Goal: Transaction & Acquisition: Purchase product/service

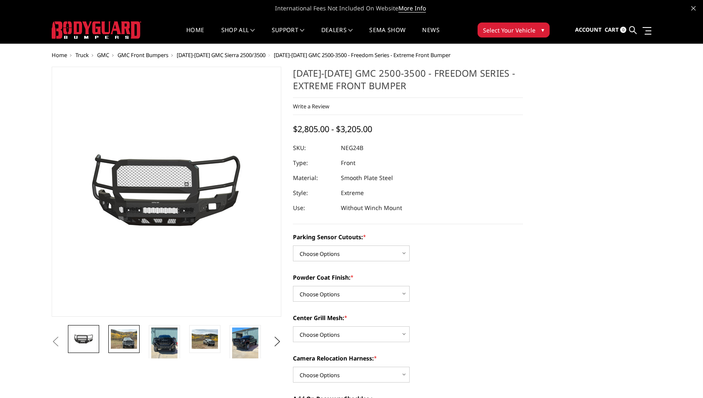
click at [126, 338] on img at bounding box center [124, 339] width 26 height 20
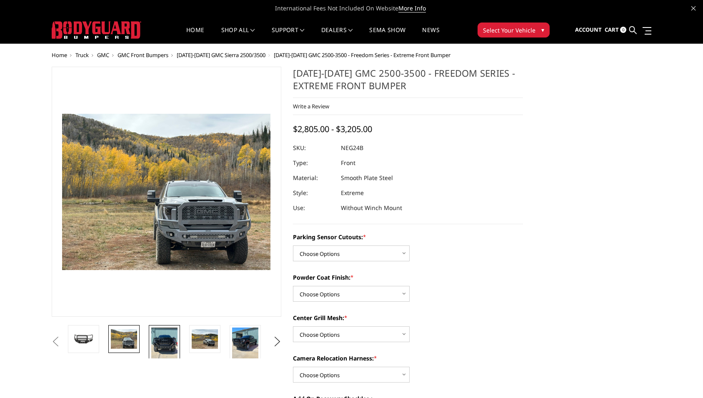
click at [163, 346] on img at bounding box center [164, 344] width 26 height 35
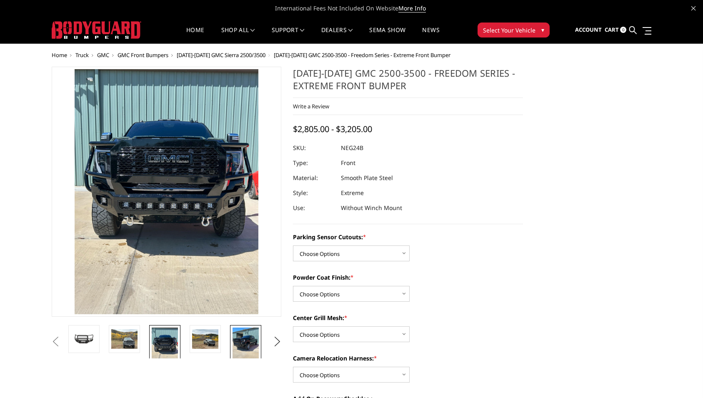
click at [245, 337] on img at bounding box center [245, 344] width 26 height 35
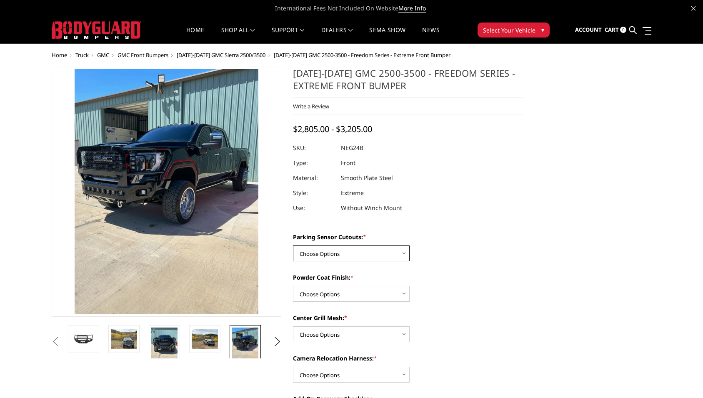
click at [293, 245] on select "Choose Options No - Without Parking Sensor Cutouts Yes - With Parking Sensor Cu…" at bounding box center [351, 253] width 117 height 16
select select "2874"
click option "Yes - With Parking Sensor Cutouts" at bounding box center [0, 0] width 0 height 0
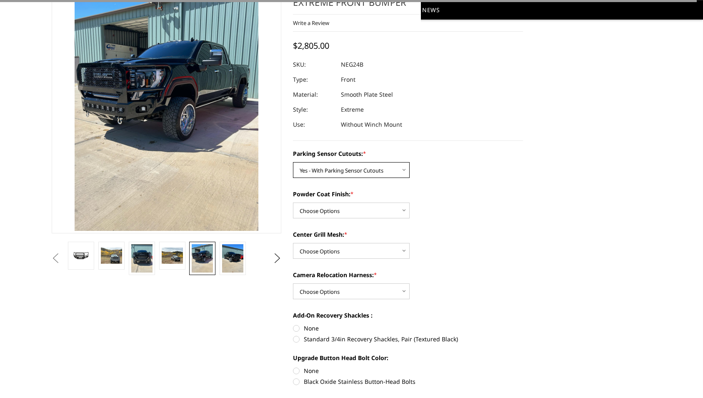
scroll to position [85, 0]
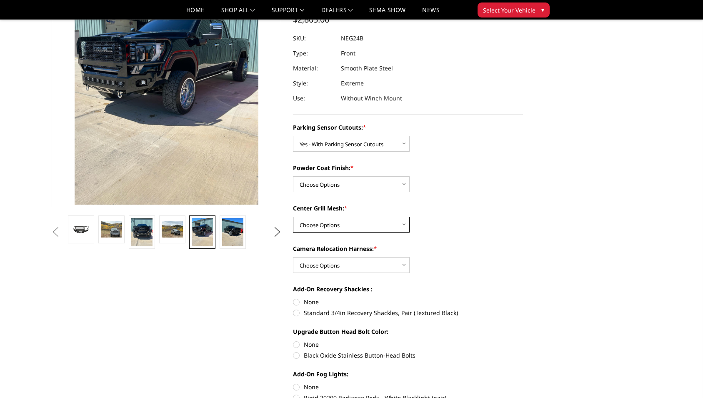
click at [293, 217] on select "Choose Options WITH Expanded Metal in Center Grill WITHOUT Expanded Metal in Ce…" at bounding box center [351, 225] width 117 height 16
select select "2877"
click option "WITH Expanded Metal in Center Grill" at bounding box center [0, 0] width 0 height 0
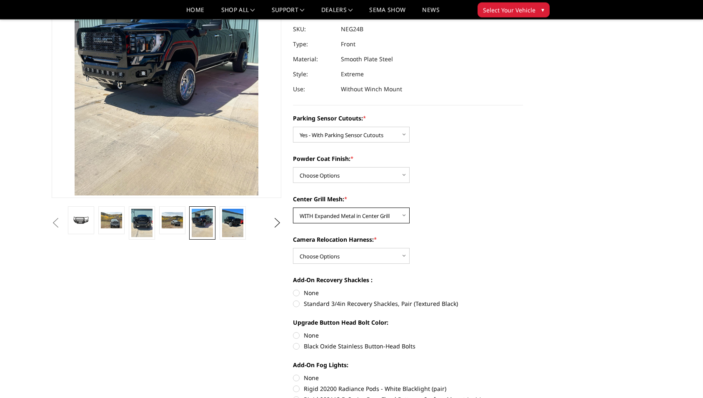
scroll to position [127, 0]
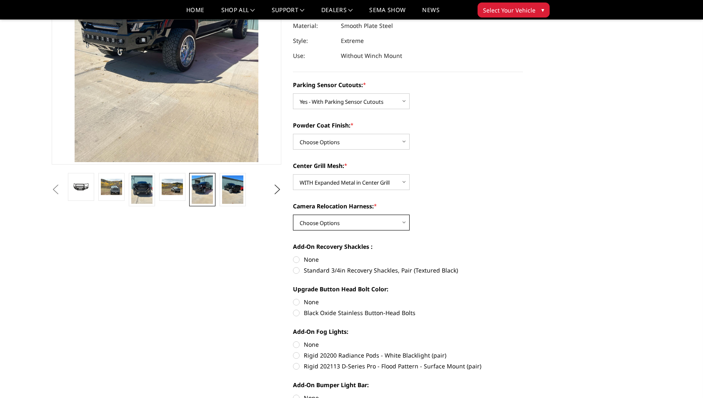
click at [293, 214] on select "Choose Options WITH Camera Relocation Harness WITHOUT Camera Relocation Harness" at bounding box center [351, 222] width 117 height 16
select select "2879"
click option "WITH Camera Relocation Harness" at bounding box center [0, 0] width 0 height 0
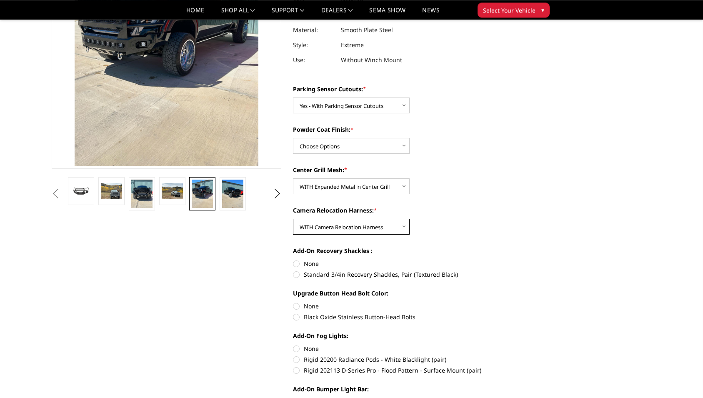
scroll to position [85, 0]
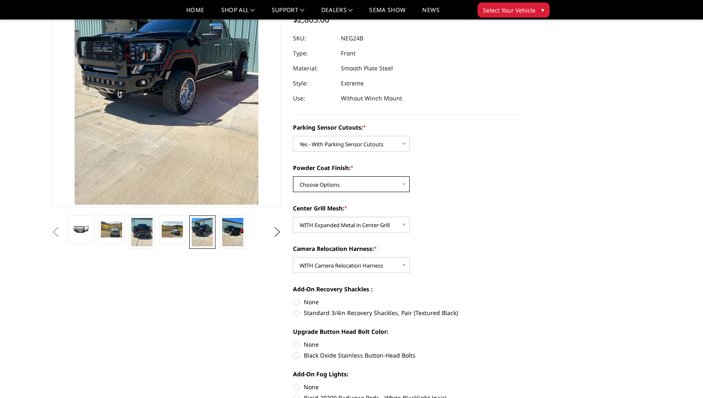
click at [293, 176] on select "Choose Options Bare Metal Texture Black Powder Coat" at bounding box center [351, 184] width 117 height 16
select select "2876"
click option "Texture Black Powder Coat" at bounding box center [0, 0] width 0 height 0
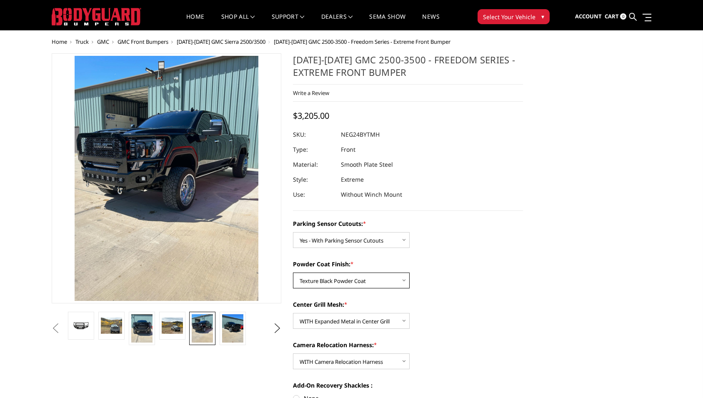
scroll to position [0, 0]
